Goal: Check status

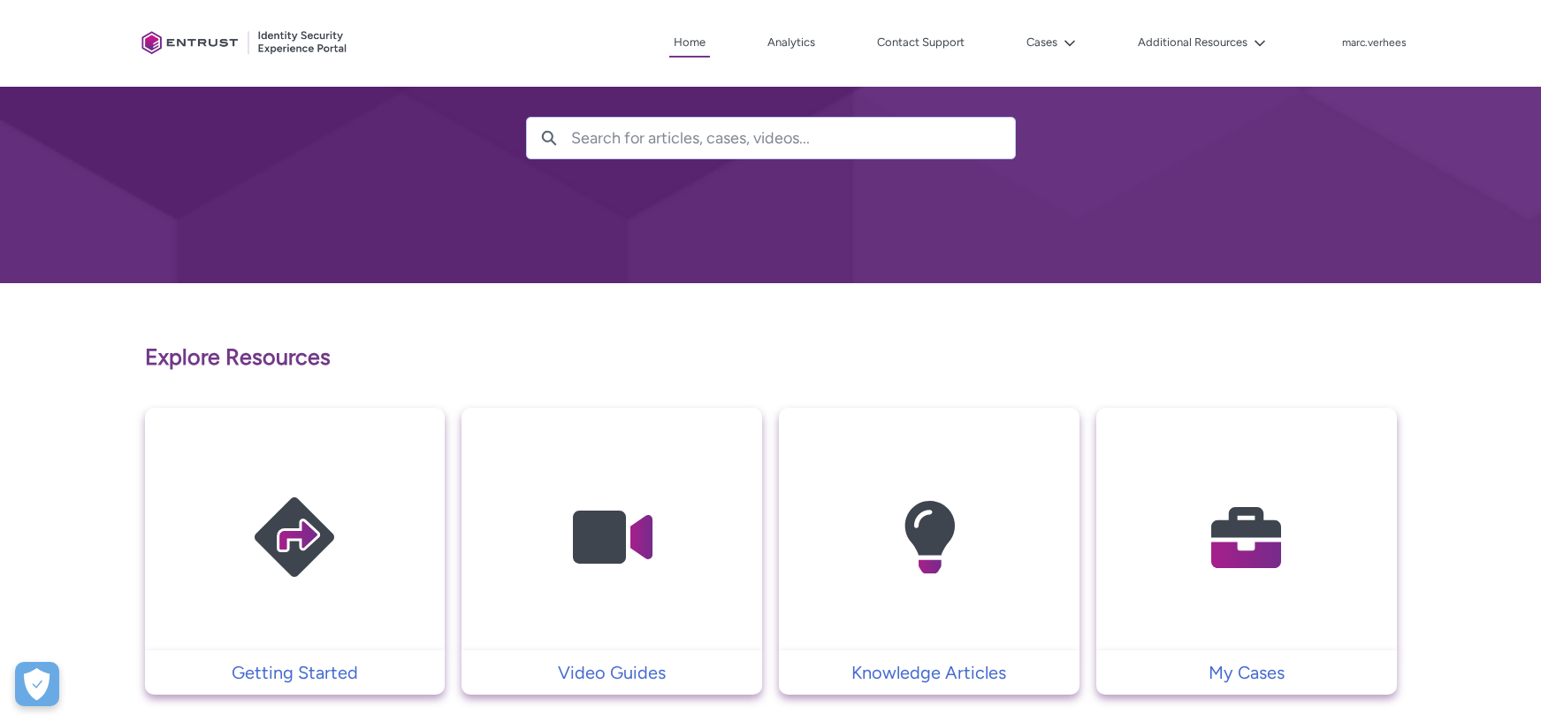
scroll to position [118, 0]
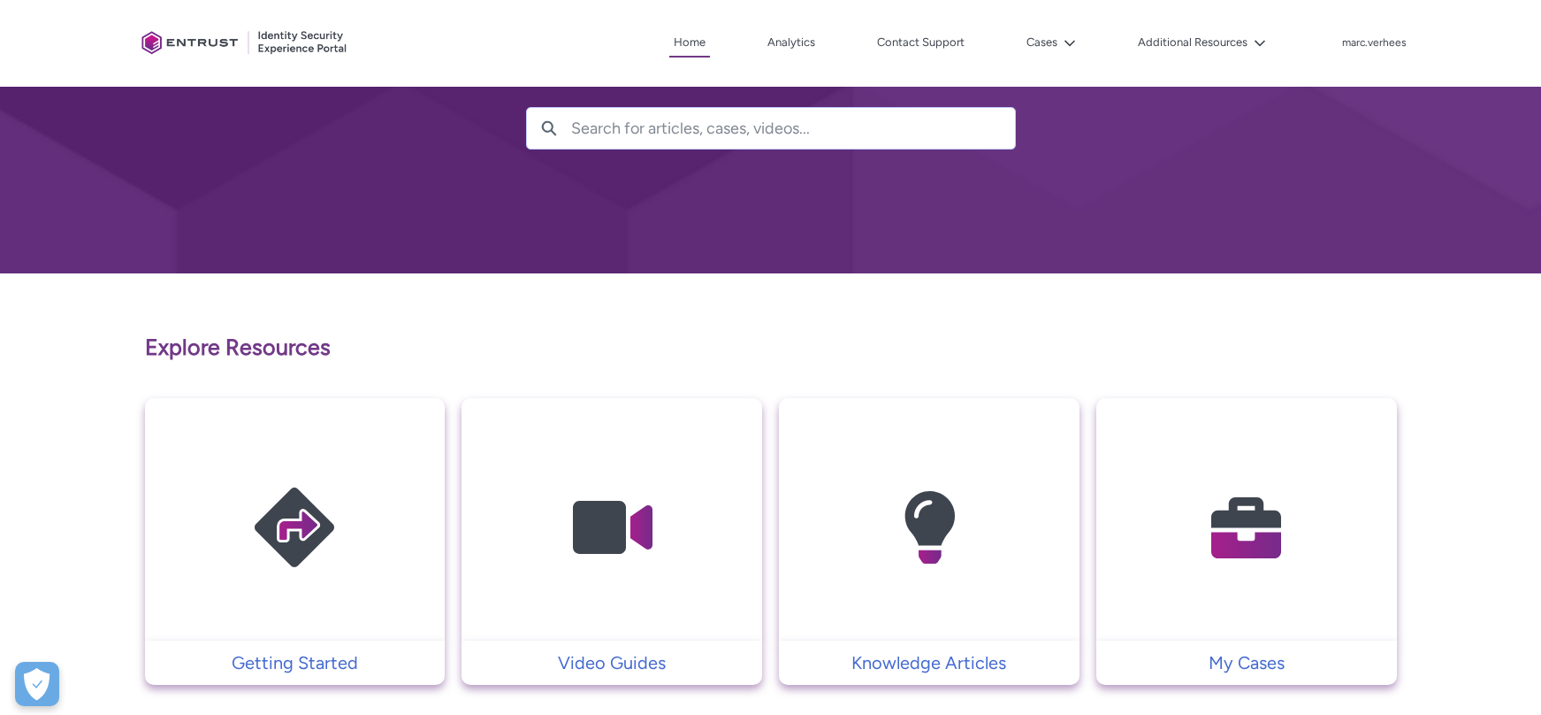
click at [1190, 524] on img at bounding box center [1247, 527] width 168 height 190
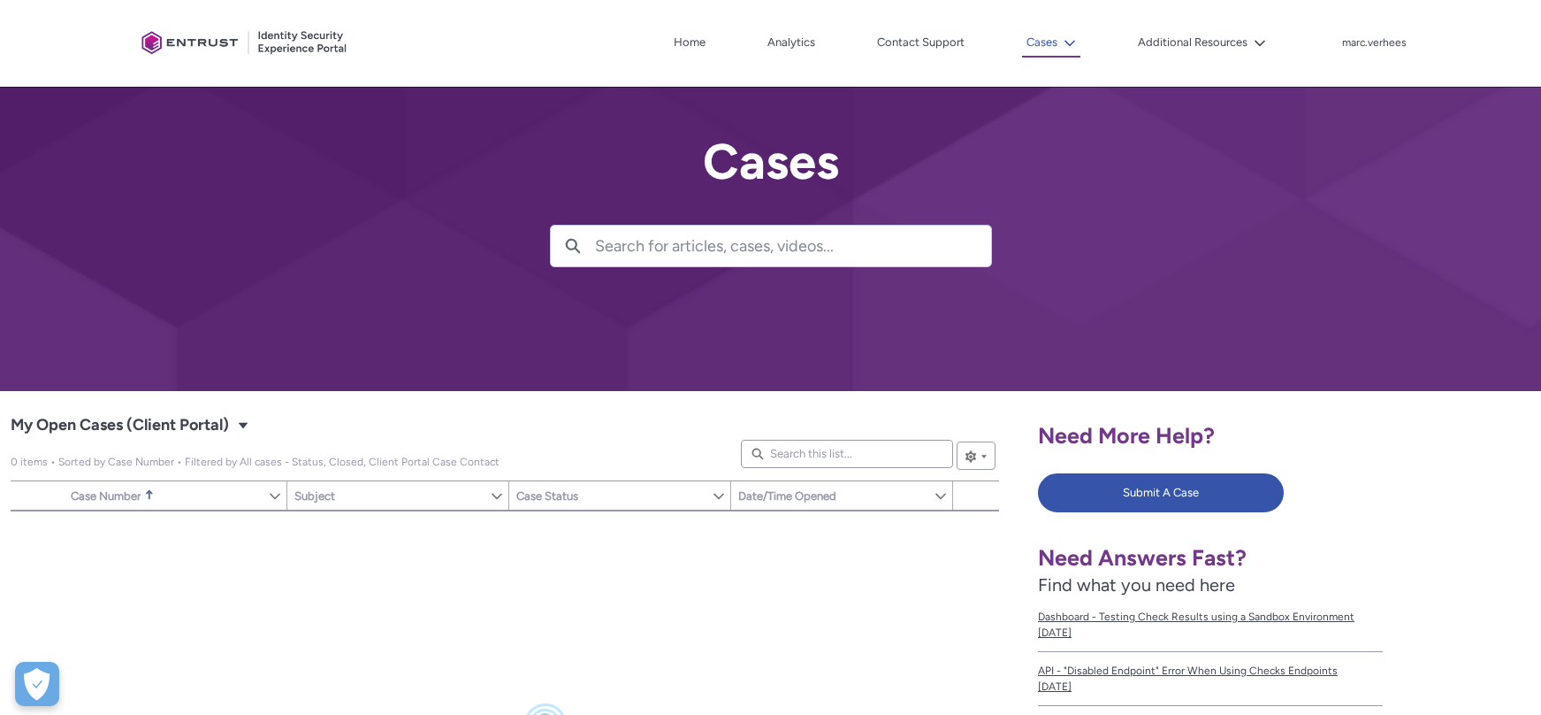
click at [1061, 40] on lightning-icon at bounding box center [1067, 42] width 19 height 13
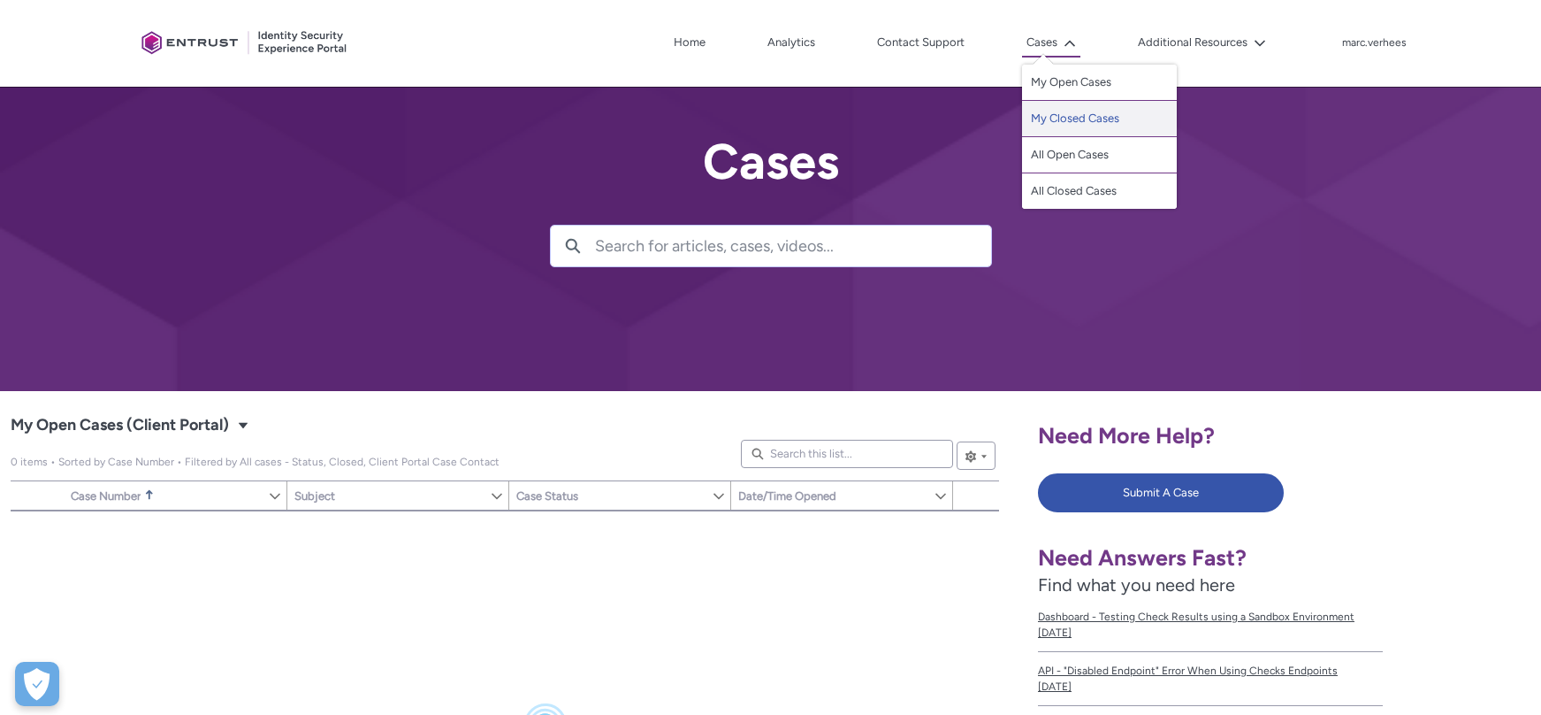
click at [1058, 117] on link "My Closed Cases" at bounding box center [1099, 119] width 155 height 36
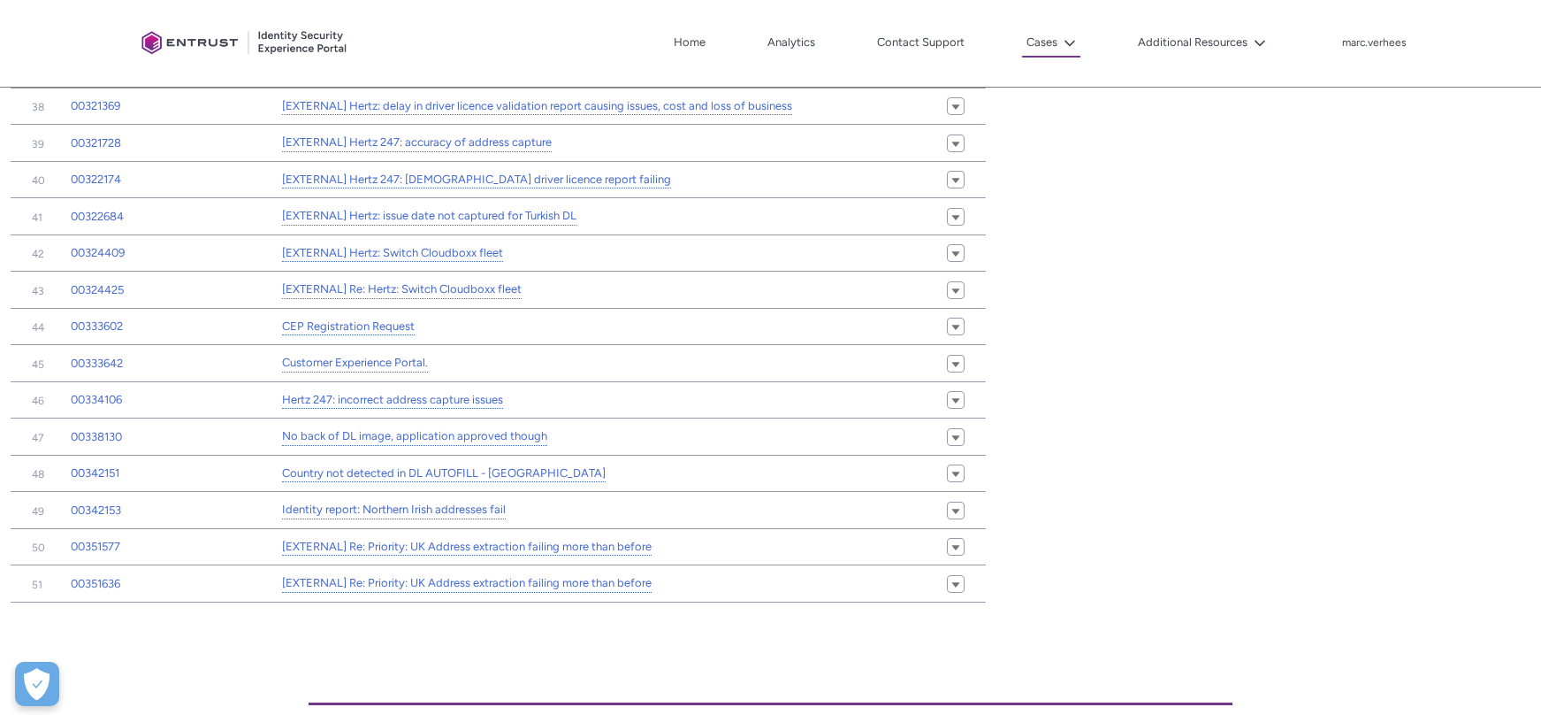
scroll to position [1832, 0]
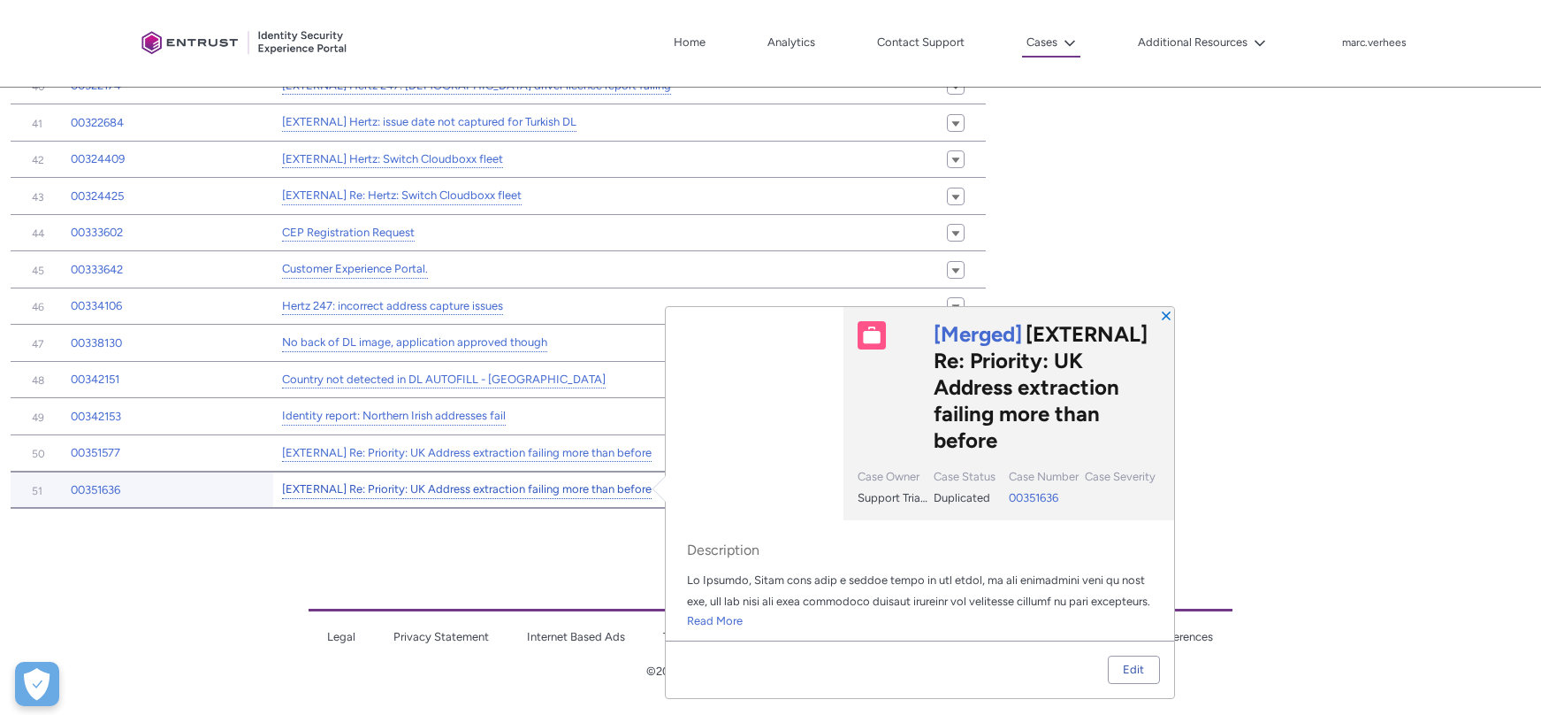
click at [486, 490] on link "[EXTERNAL] Re: Priority: UK Address extraction failing more than before" at bounding box center [467, 489] width 370 height 19
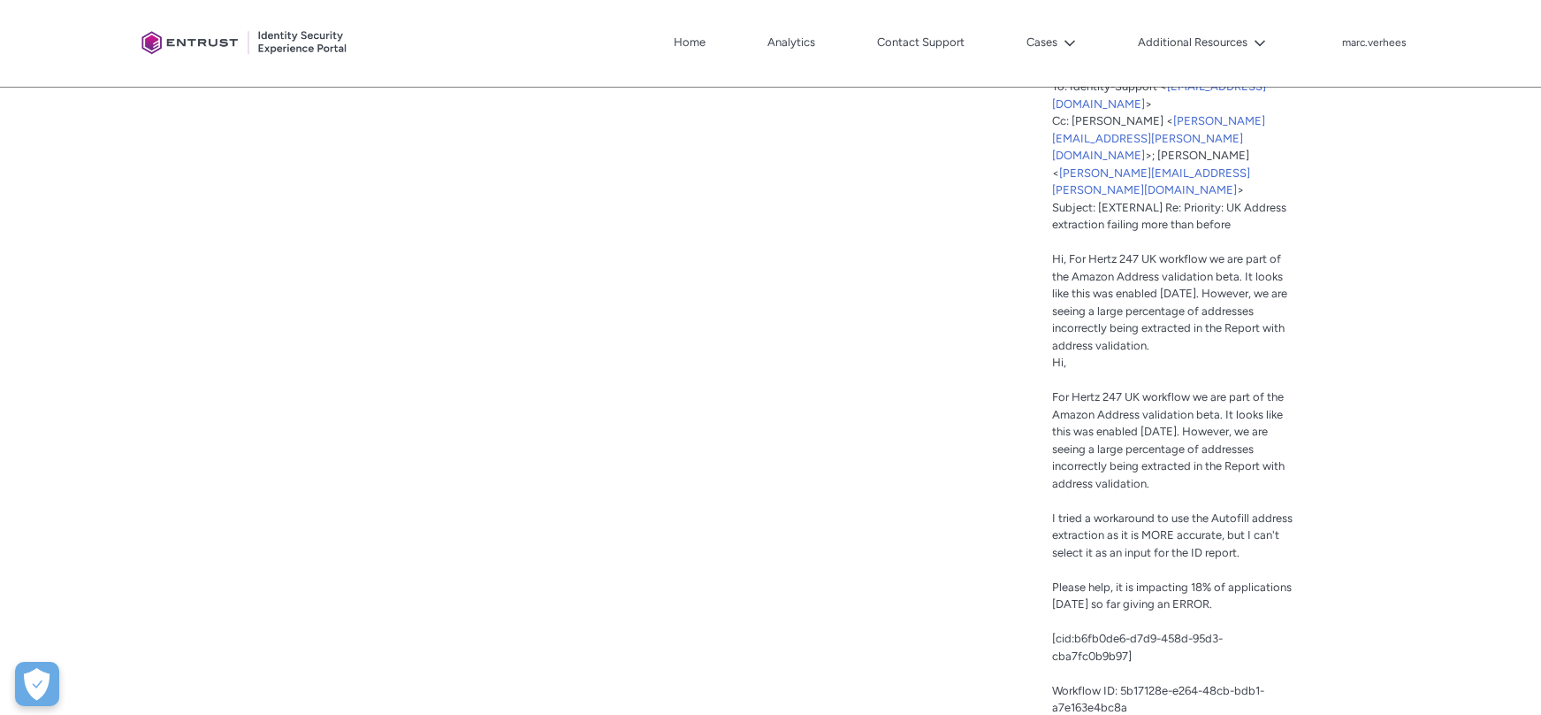
scroll to position [1643, 0]
